Goal: Information Seeking & Learning: Learn about a topic

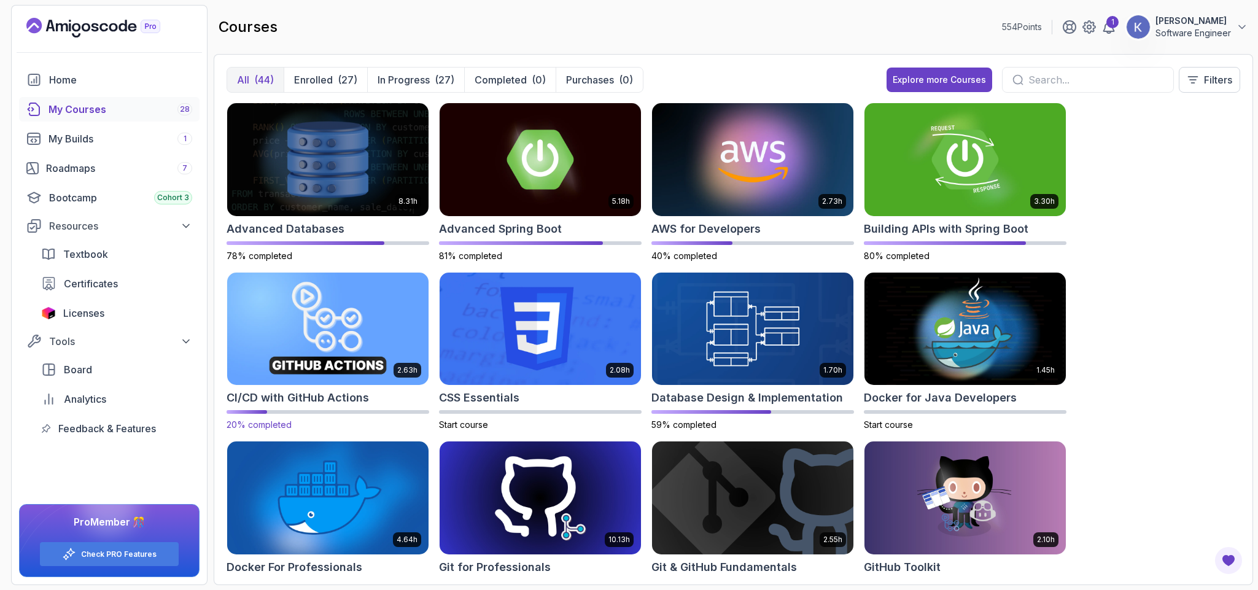
click at [350, 314] on img at bounding box center [327, 329] width 211 height 118
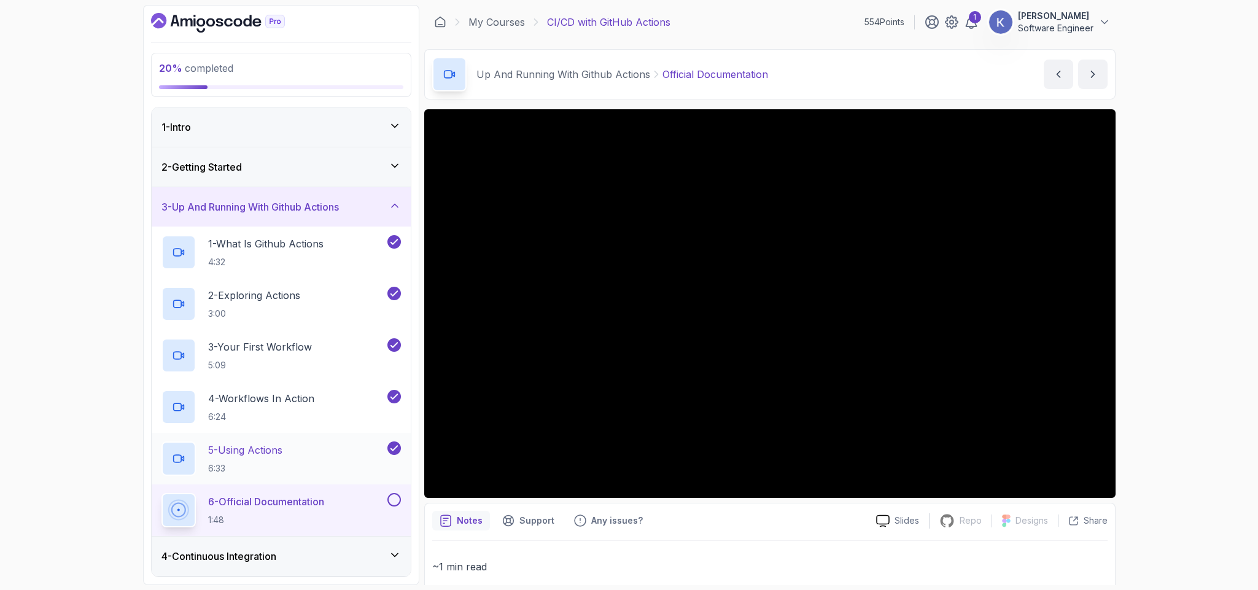
click at [155, 463] on div "5 - Using Actions 6:33" at bounding box center [281, 459] width 259 height 52
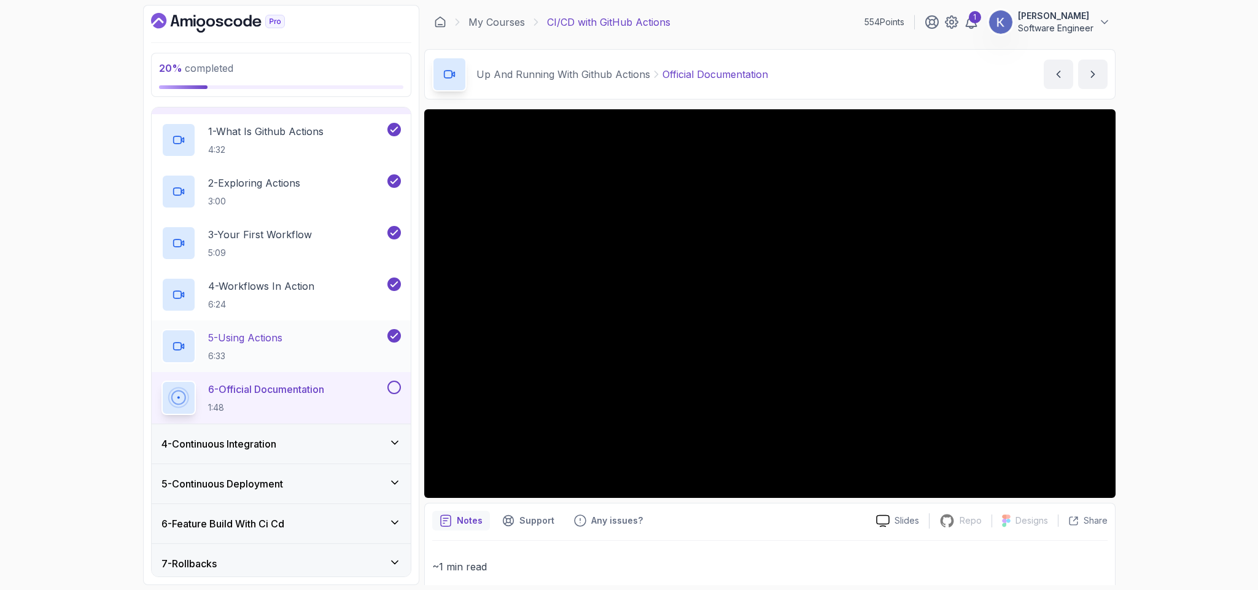
scroll to position [203, 0]
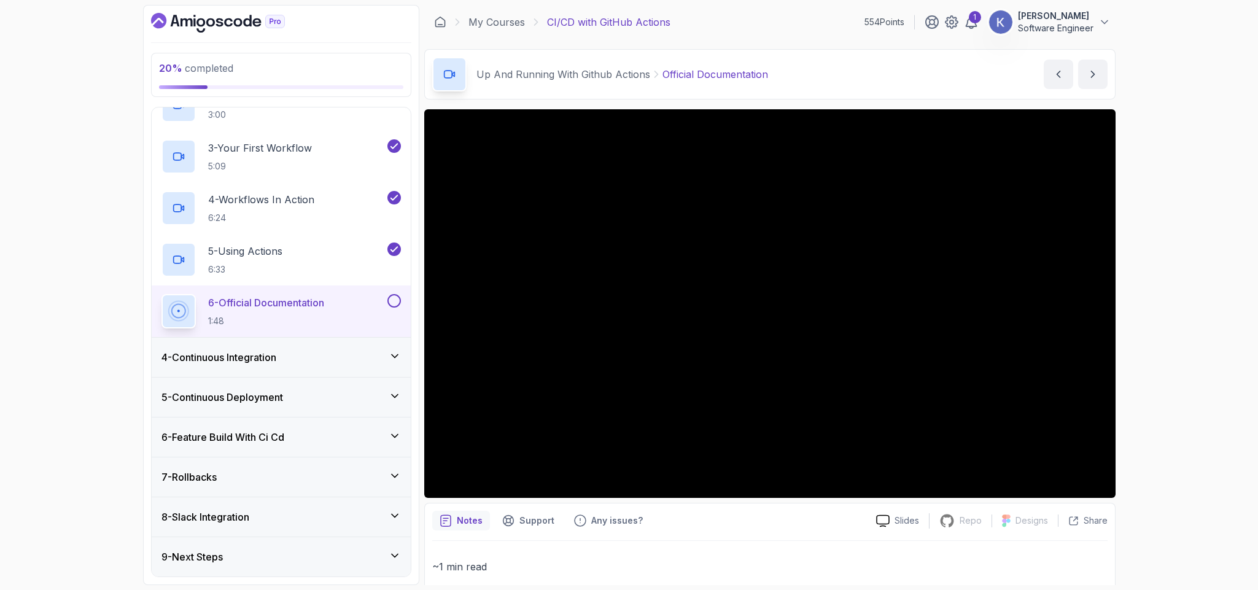
click at [177, 356] on h3 "4 - Continuous Integration" at bounding box center [218, 357] width 115 height 15
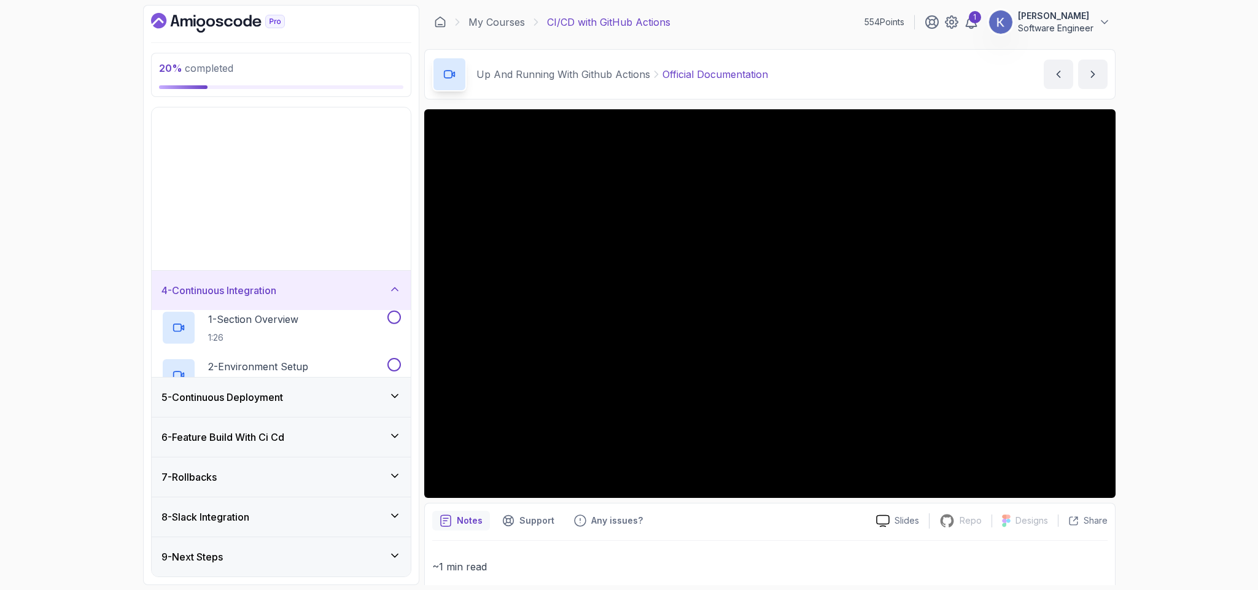
scroll to position [0, 0]
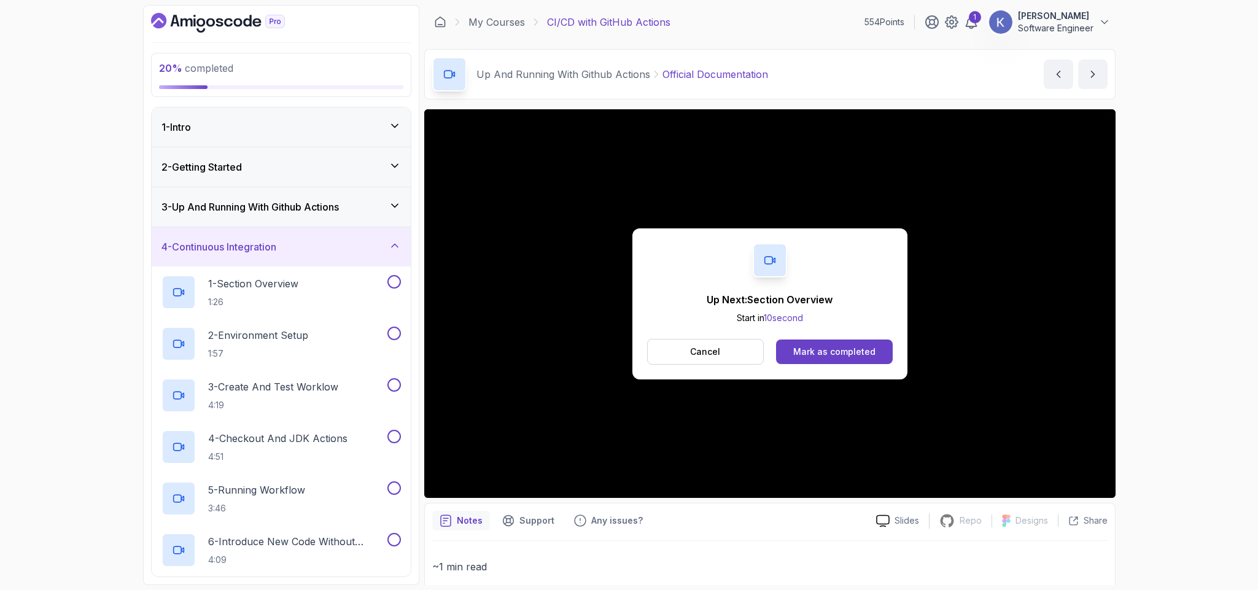
click at [949, 456] on div "Up Next: Section Overview Start in 10 second Cancel Mark as completed" at bounding box center [769, 303] width 691 height 389
click at [867, 352] on div "Mark as completed" at bounding box center [834, 352] width 82 height 12
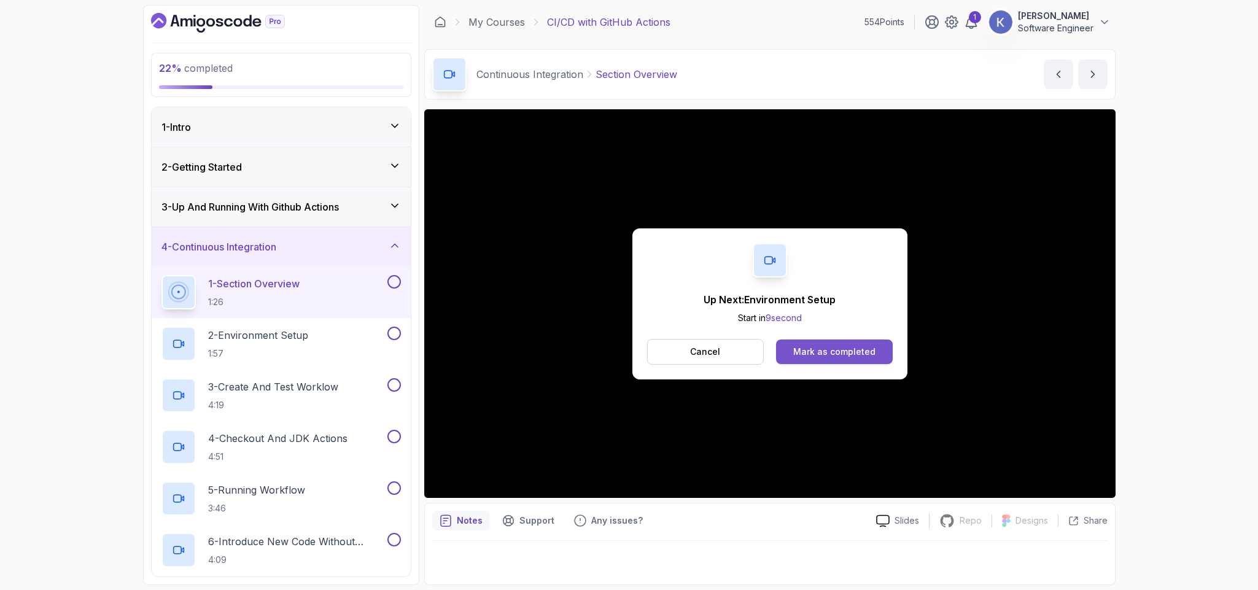
click at [826, 355] on div "Mark as completed" at bounding box center [834, 352] width 82 height 12
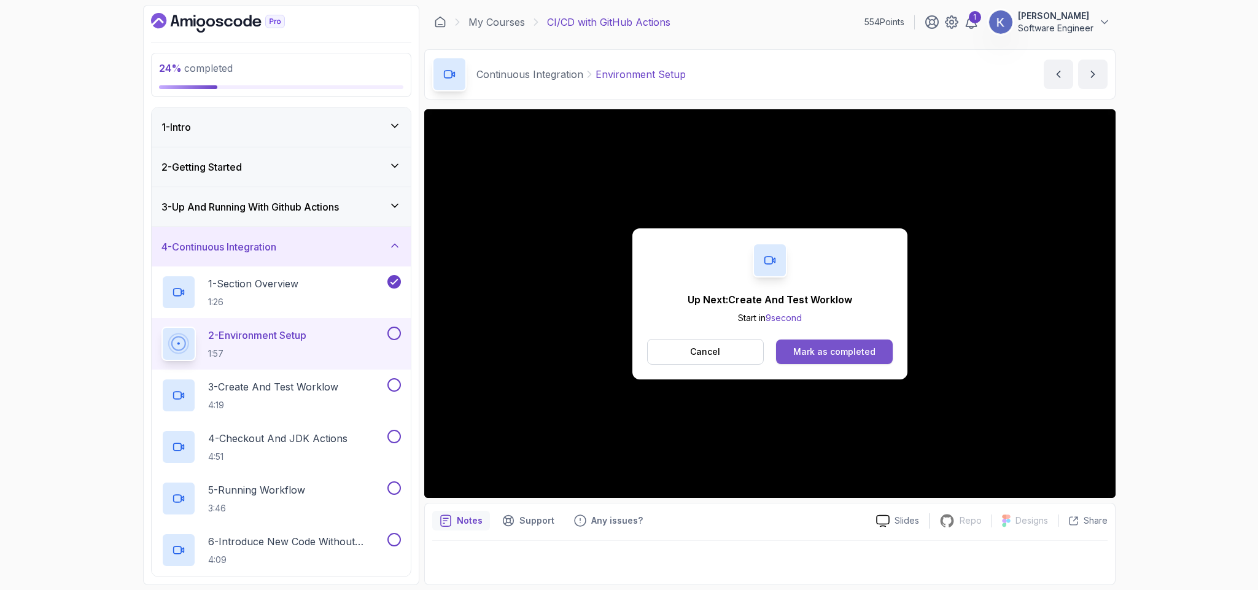
click at [871, 347] on div "Mark as completed" at bounding box center [834, 352] width 82 height 12
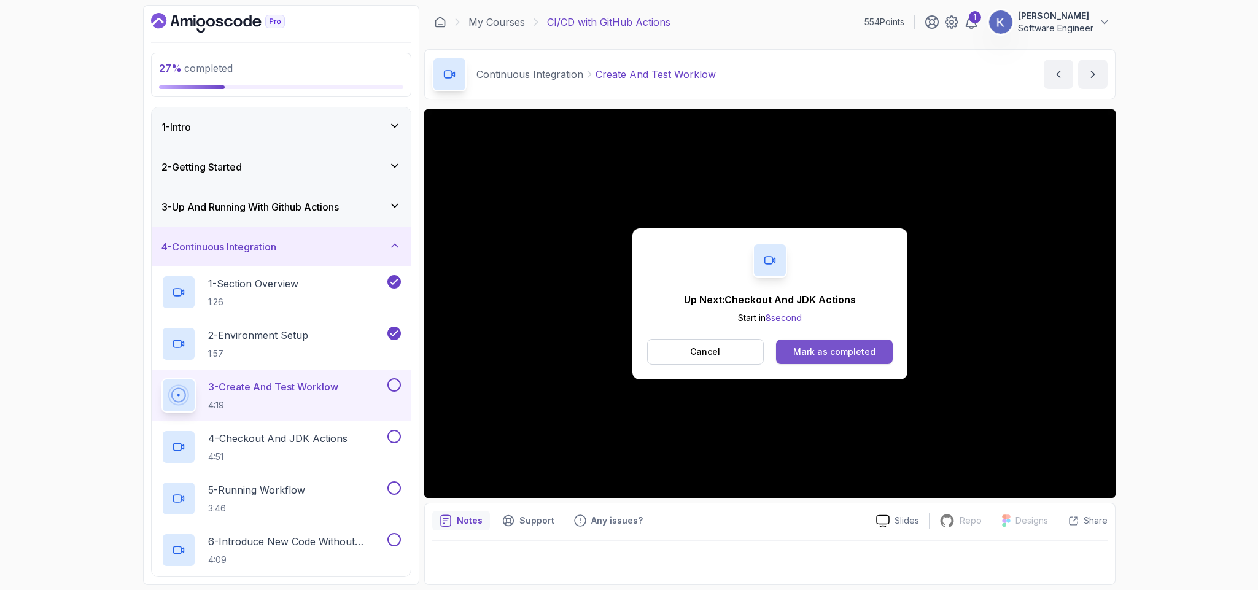
click at [829, 347] on div "Mark as completed" at bounding box center [834, 352] width 82 height 12
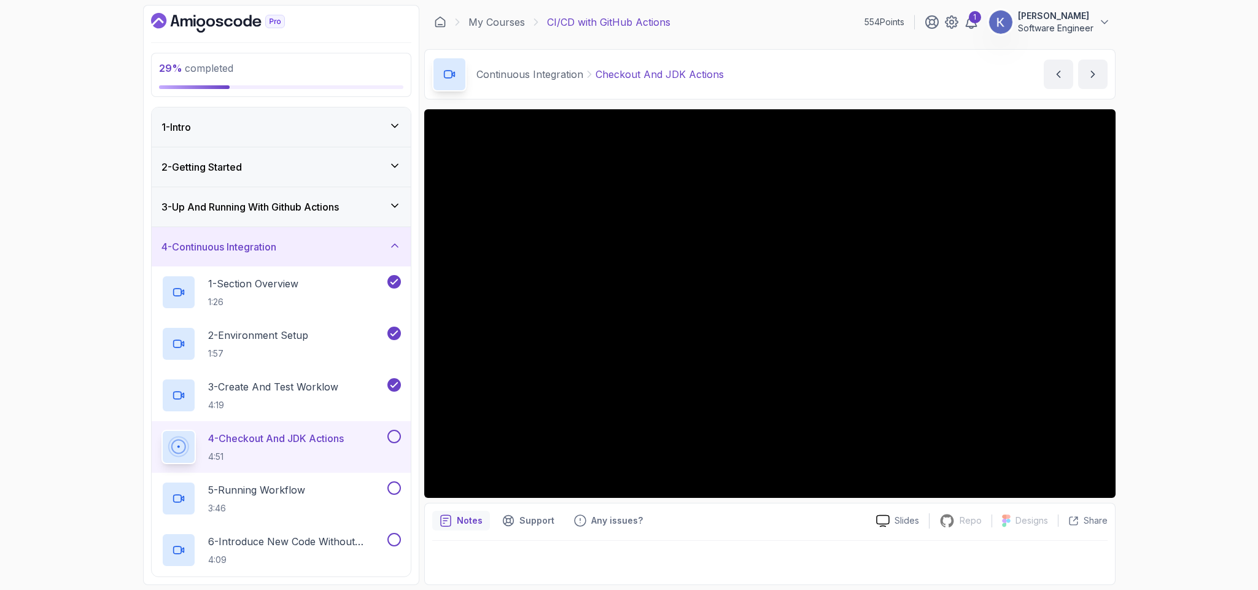
click at [157, 444] on div "4 - Checkout And JDK Actions 4:51" at bounding box center [281, 447] width 259 height 52
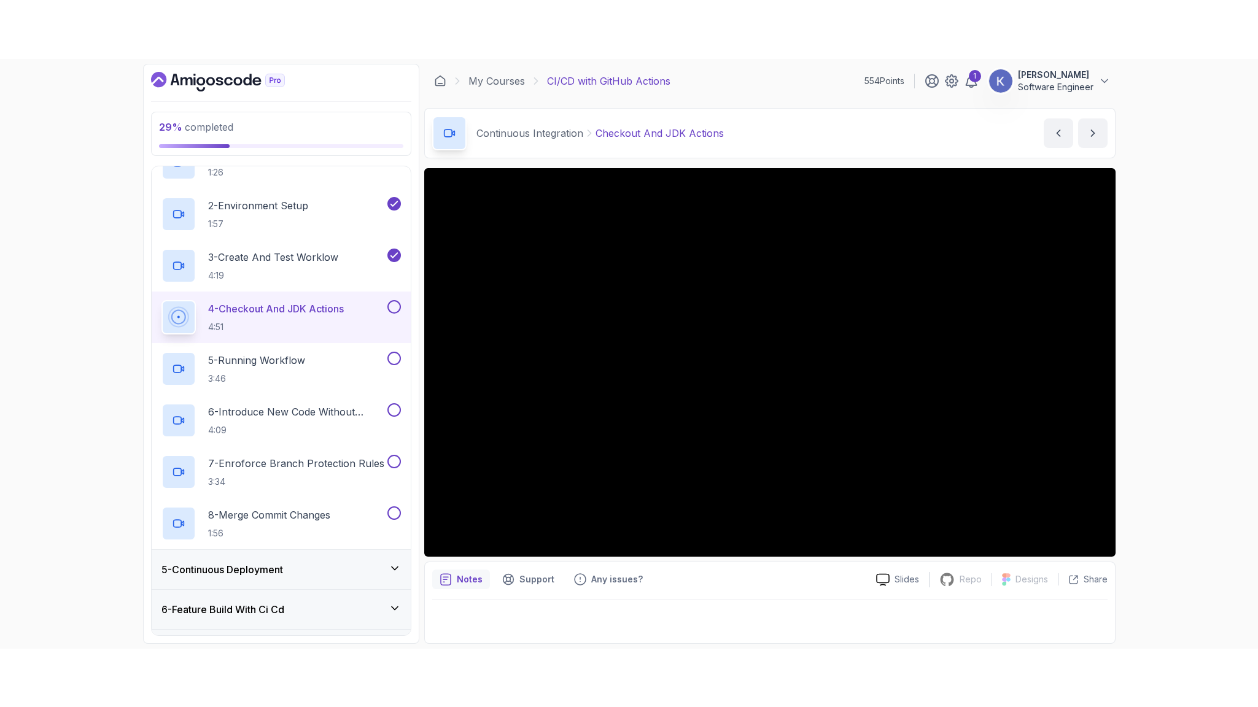
scroll to position [258, 0]
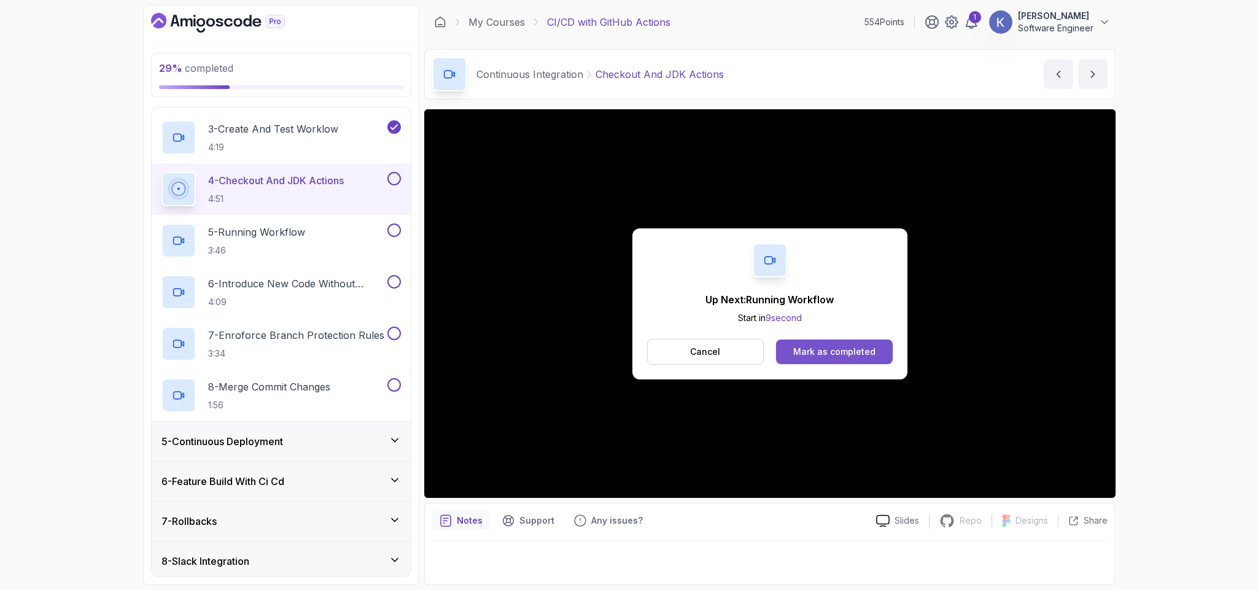
click at [823, 356] on div "Mark as completed" at bounding box center [834, 352] width 82 height 12
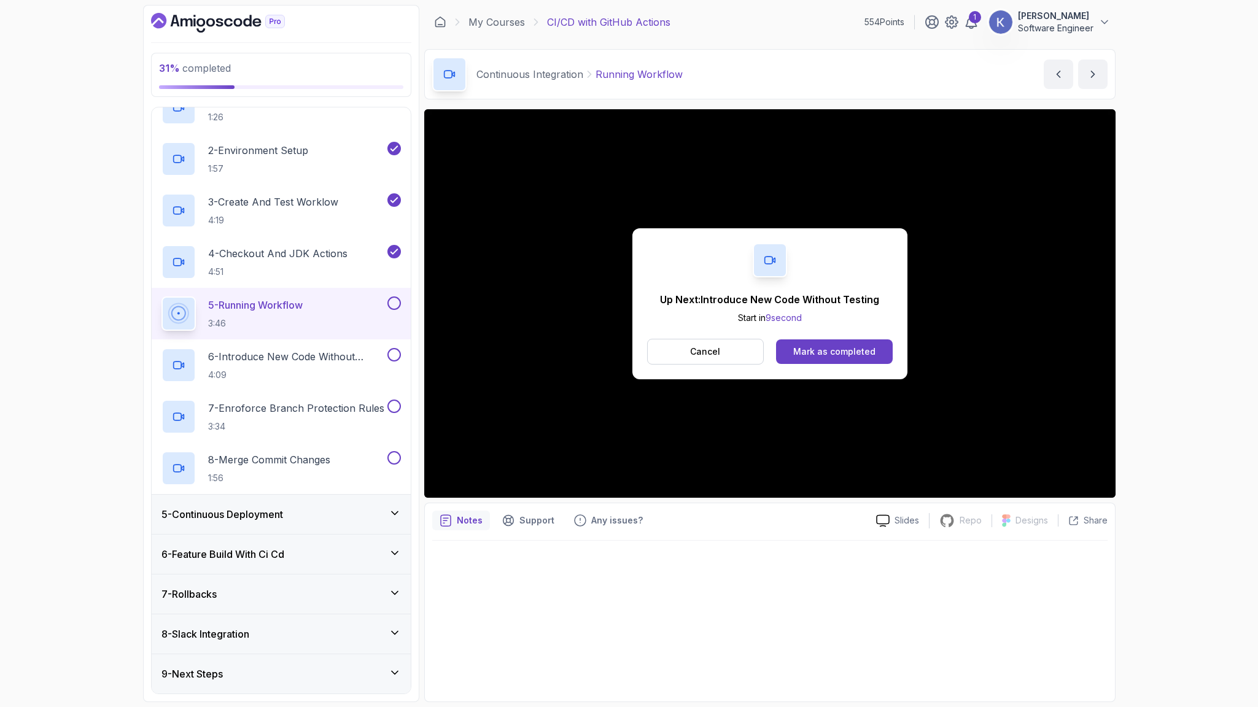
scroll to position [258, 0]
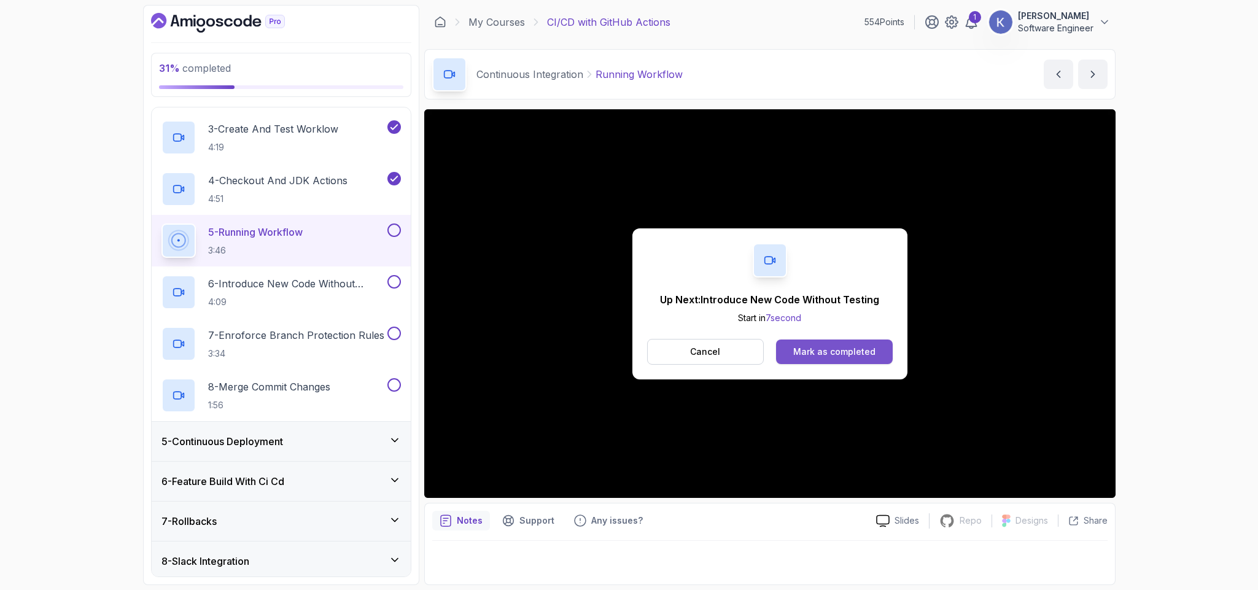
click at [818, 341] on button "Mark as completed" at bounding box center [834, 352] width 116 height 25
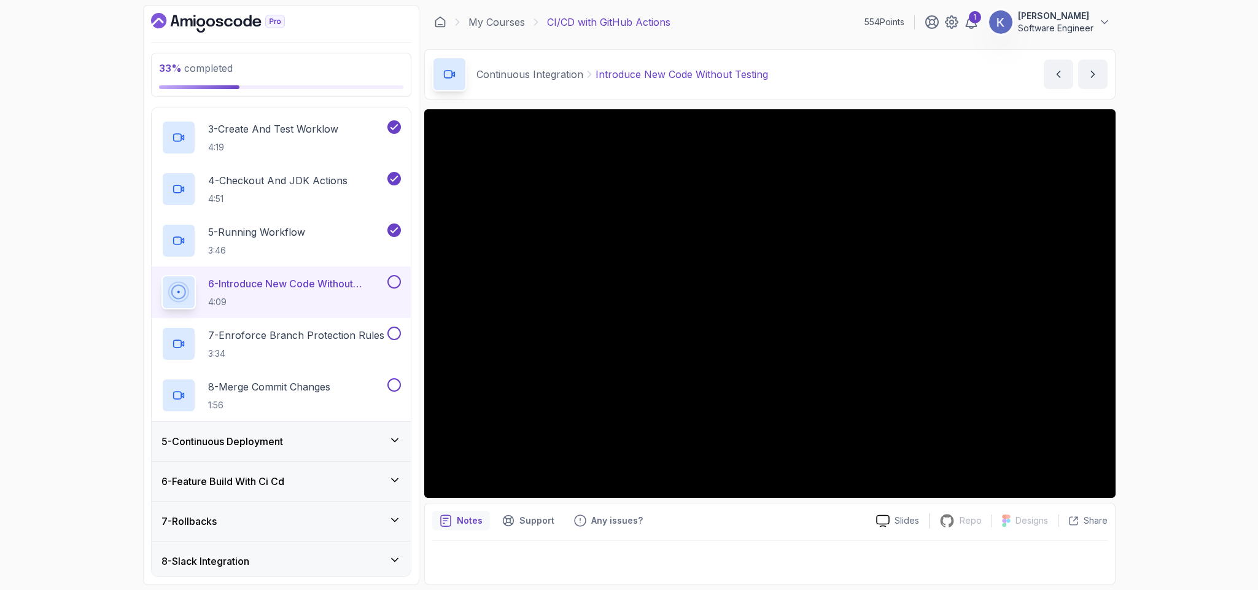
scroll to position [188, 0]
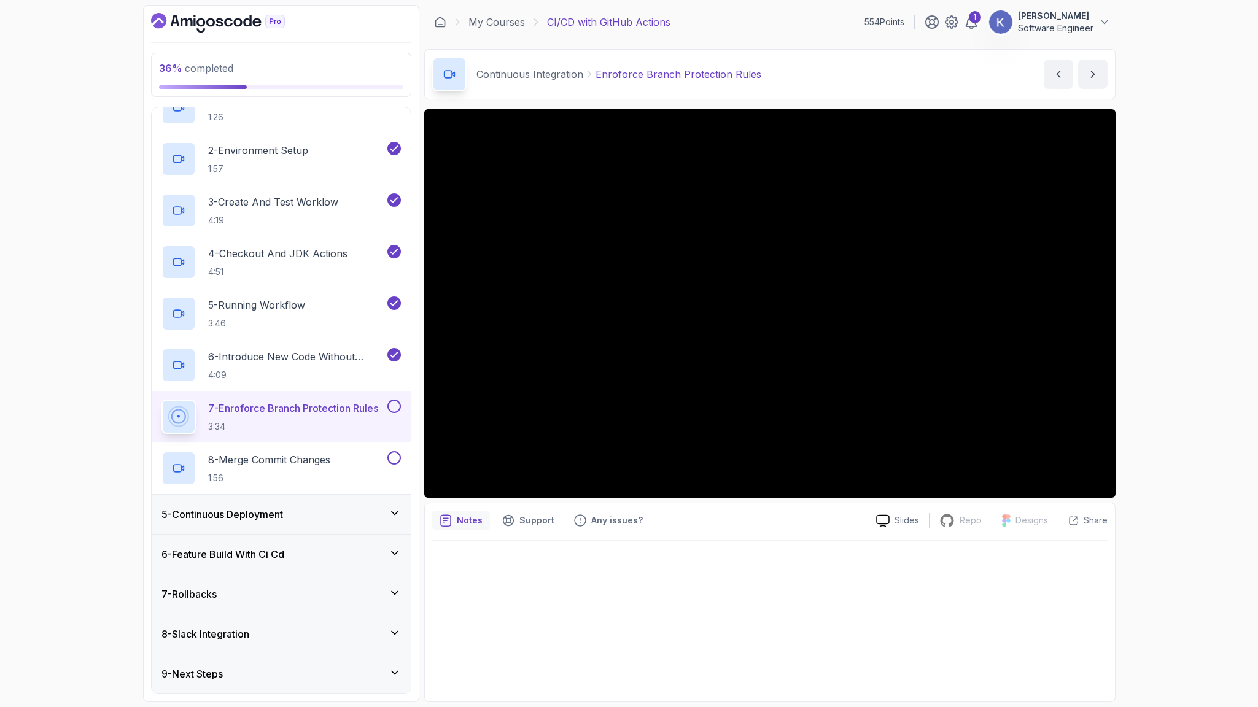
scroll to position [258, 0]
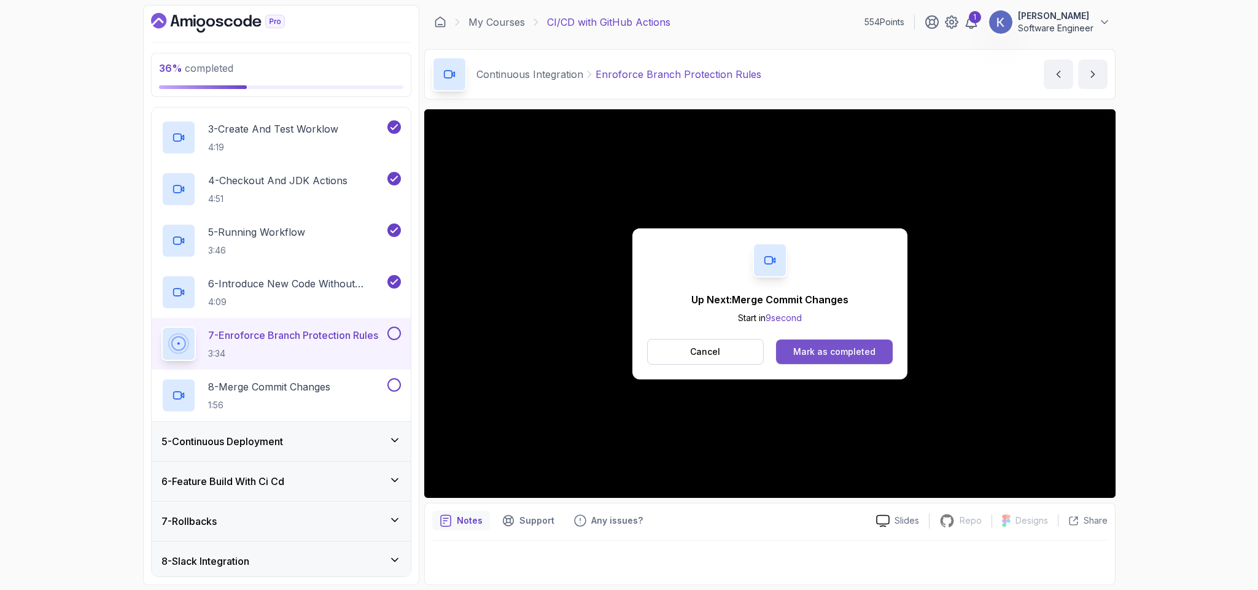
click at [815, 349] on div "Mark as completed" at bounding box center [834, 352] width 82 height 12
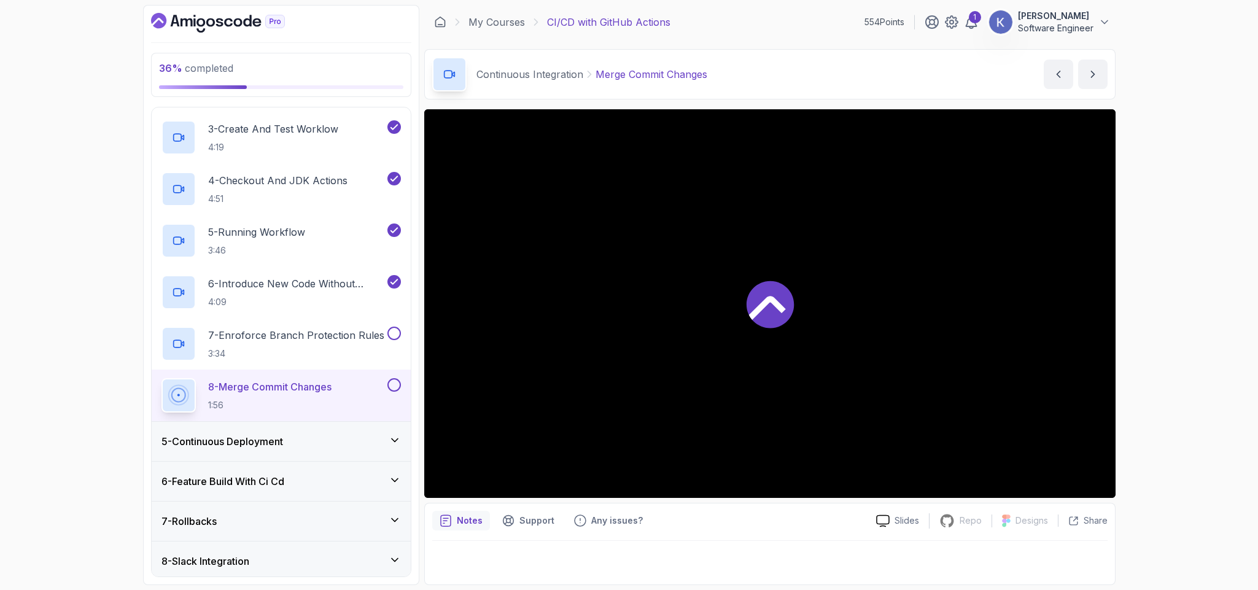
click at [815, 349] on div at bounding box center [769, 303] width 691 height 389
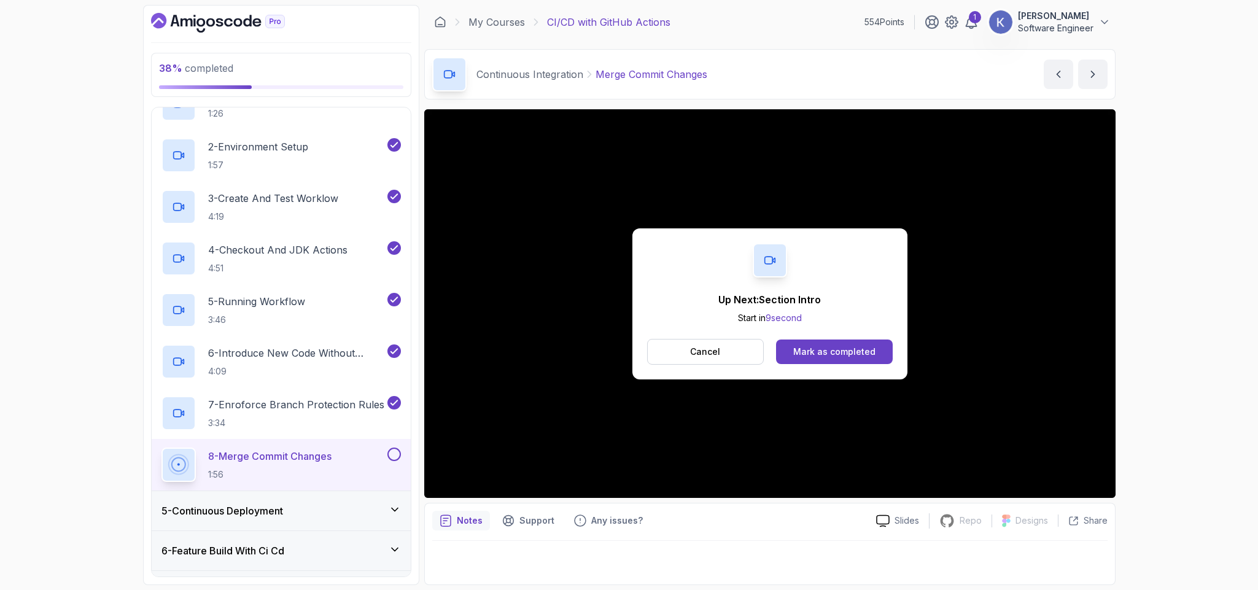
scroll to position [258, 0]
